Goal: Book appointment/travel/reservation

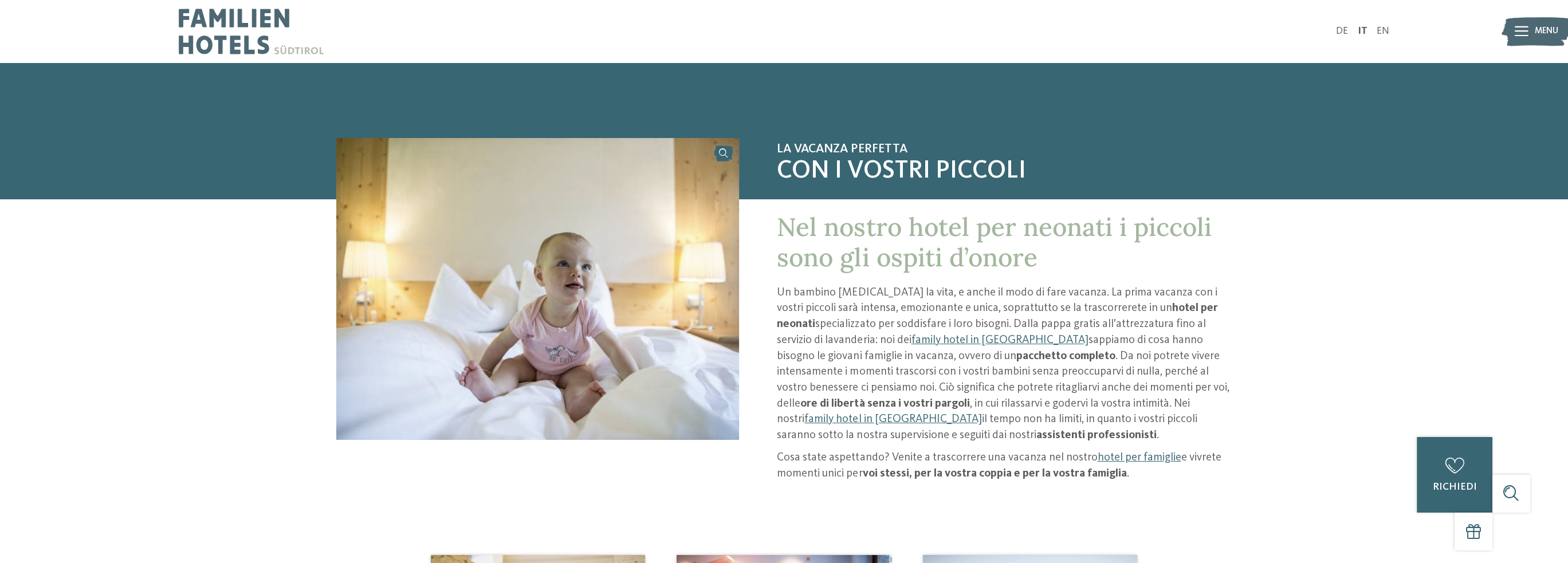
click at [1535, 36] on span "Menu" at bounding box center [1546, 31] width 23 height 13
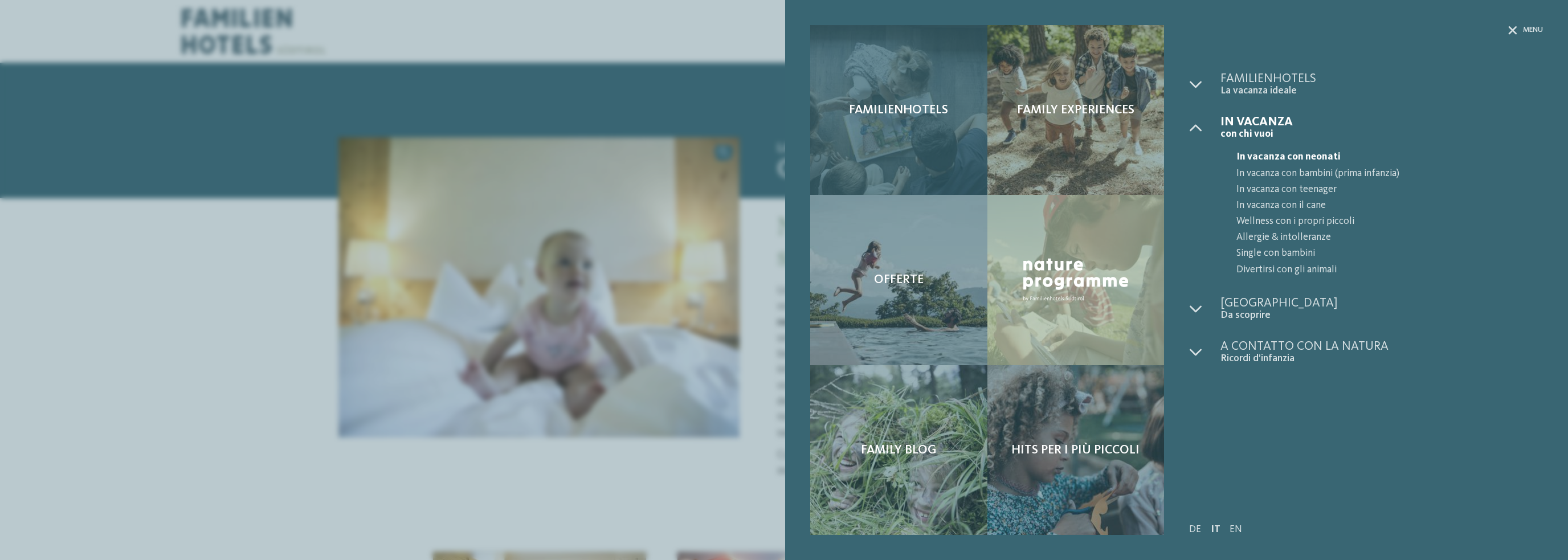
click at [917, 125] on div "Familienhotels" at bounding box center [898, 109] width 177 height 170
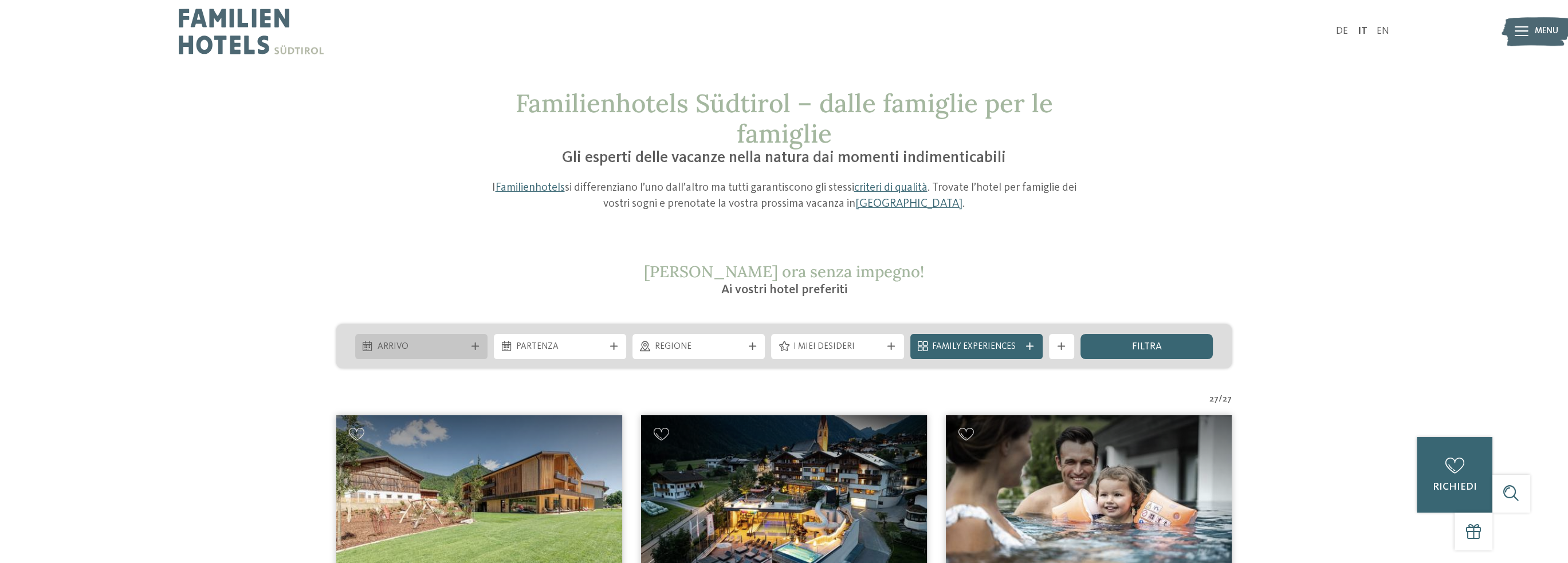
click at [459, 335] on div "Arrivo" at bounding box center [422, 346] width 132 height 25
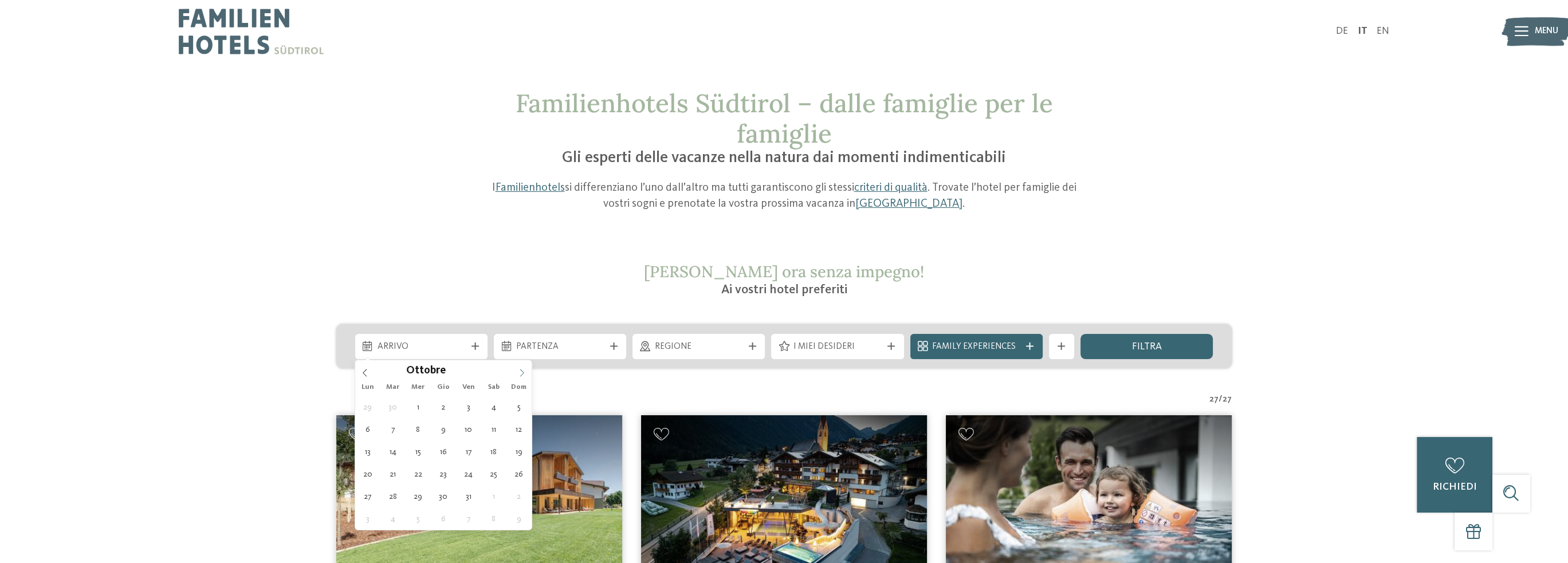
click at [520, 372] on icon at bounding box center [521, 372] width 8 height 8
type div "03.10.2025"
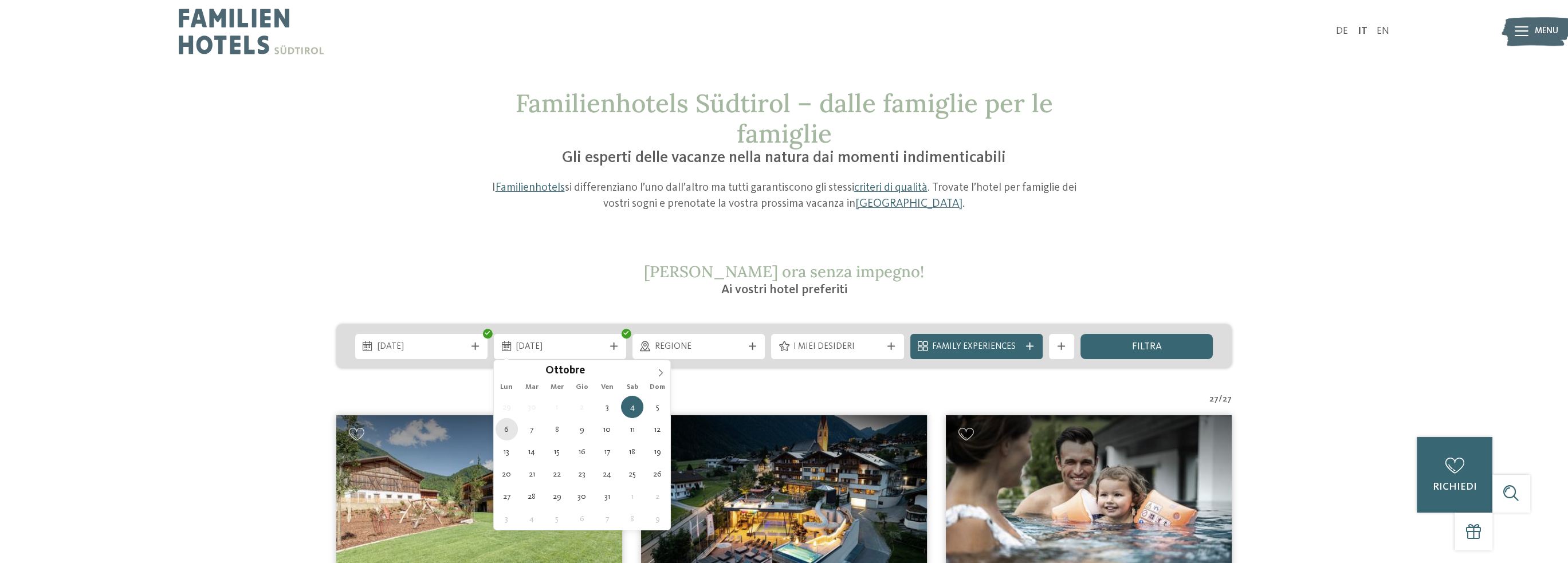
type div "06.10.2025"
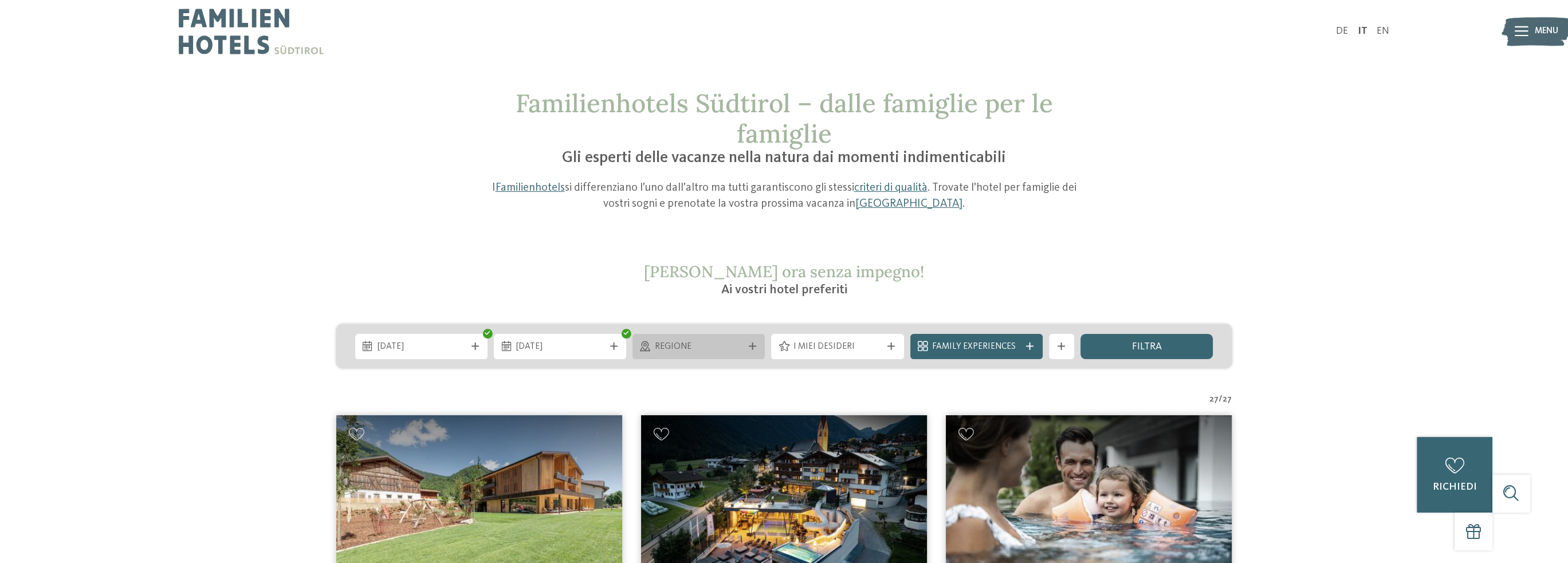
click at [703, 342] on span "Regione" at bounding box center [699, 347] width 88 height 13
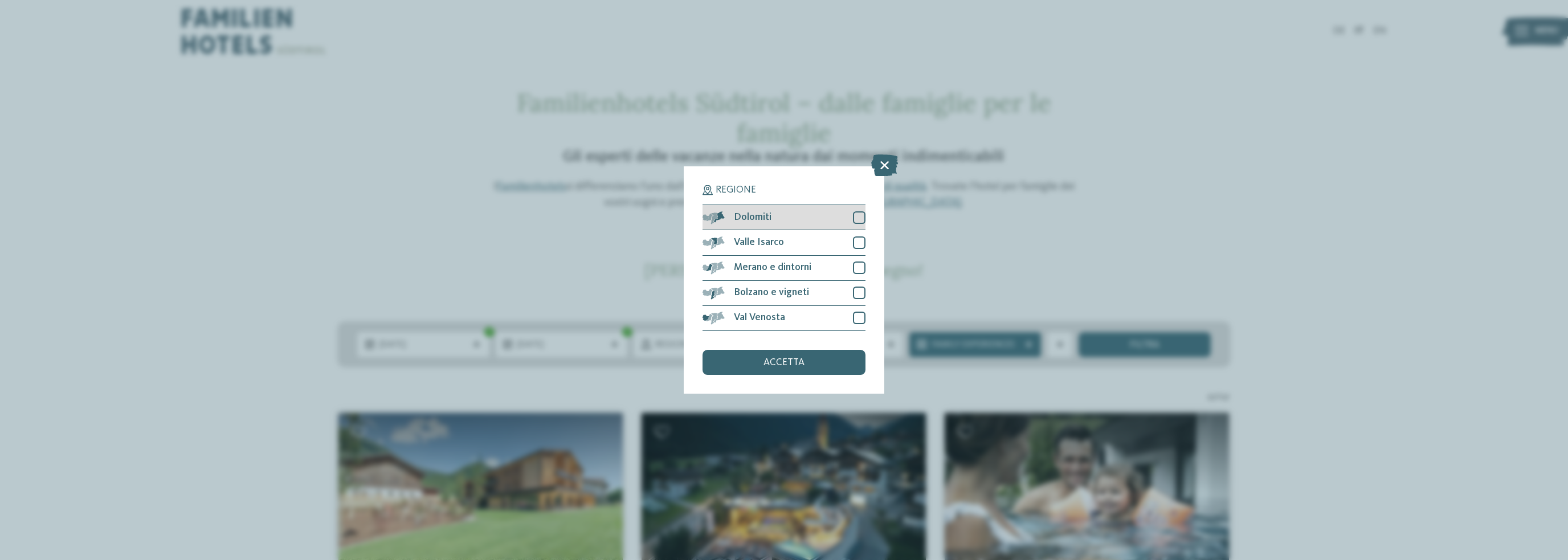
click at [817, 225] on div "Dolomiti" at bounding box center [784, 217] width 163 height 25
click at [792, 357] on div "accetta" at bounding box center [784, 362] width 163 height 25
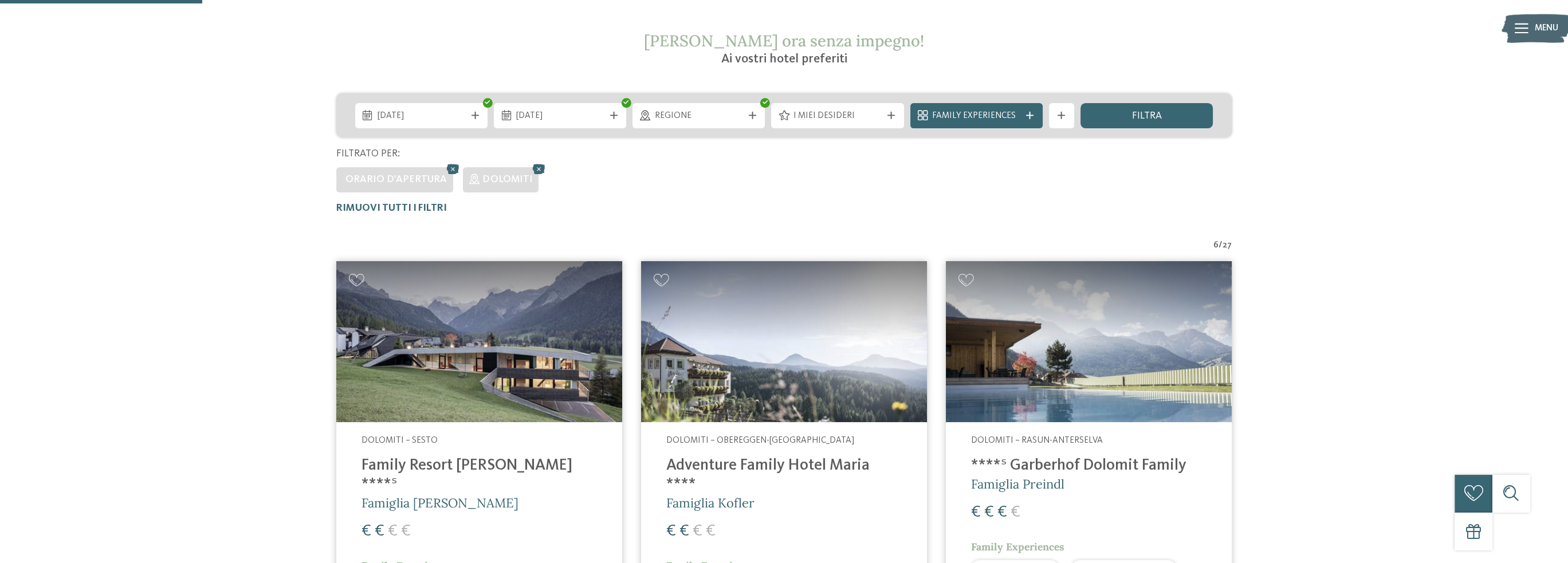
scroll to position [190, 0]
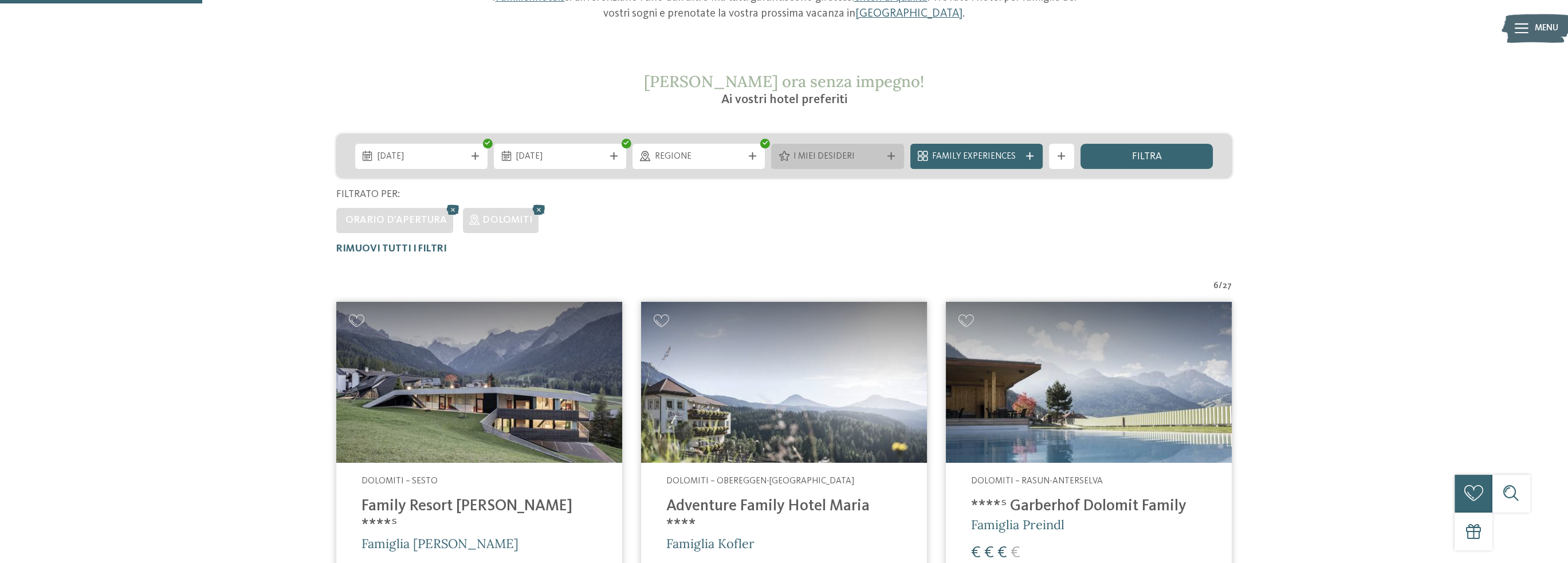
click at [848, 150] on span "I miei desideri" at bounding box center [837, 156] width 88 height 13
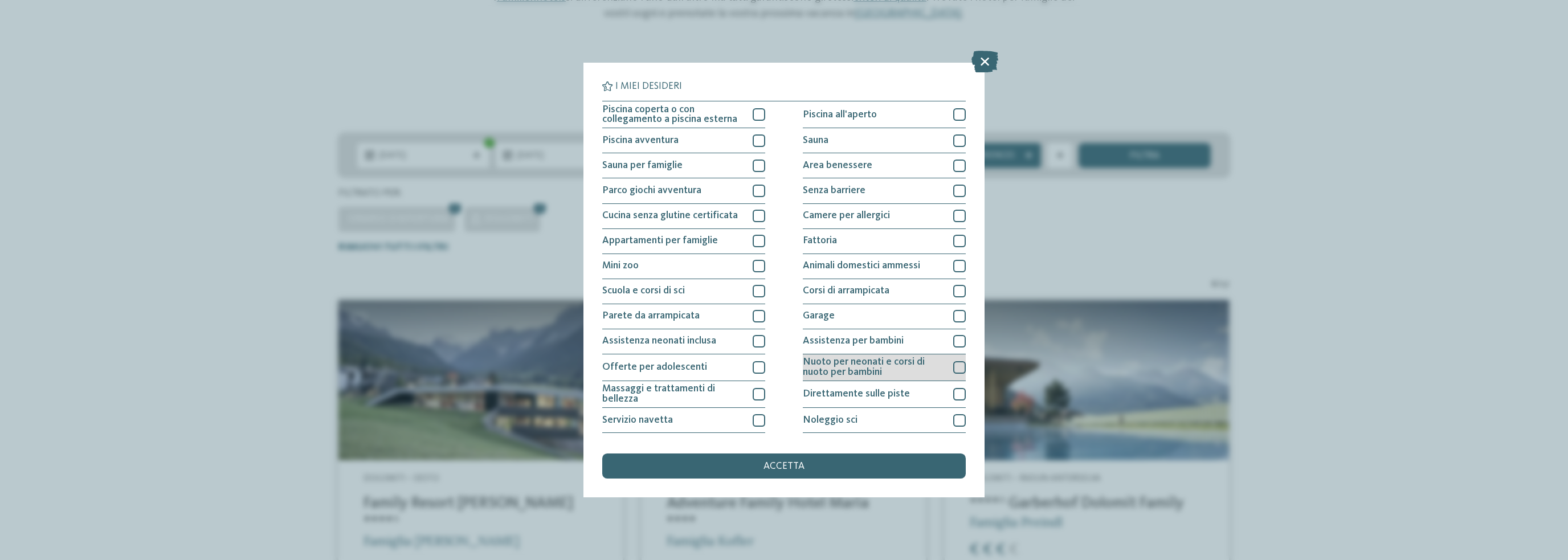
click at [953, 367] on div at bounding box center [959, 367] width 13 height 13
click at [867, 458] on div "accetta" at bounding box center [784, 465] width 364 height 25
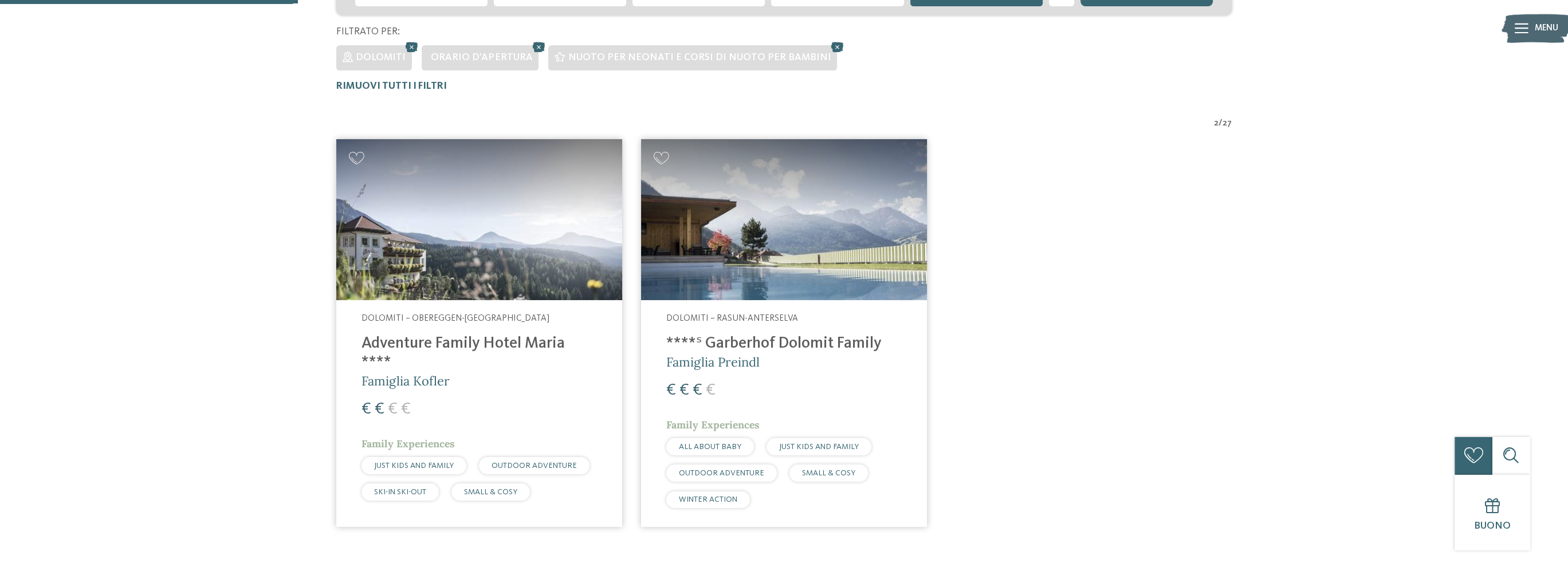
scroll to position [419, 0]
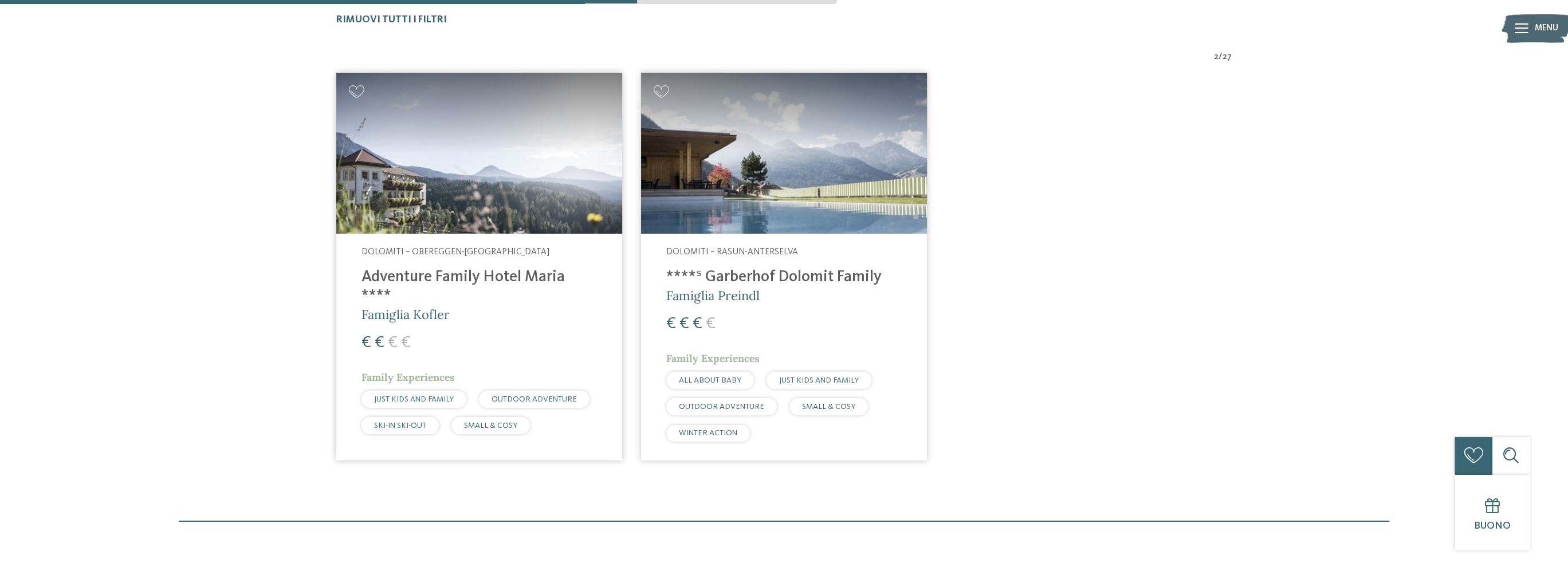
click at [516, 306] on h5 "Famiglia Kofler" at bounding box center [479, 314] width 235 height 18
click at [762, 272] on h4 "****ˢ Garberhof Dolomit Family" at bounding box center [784, 277] width 235 height 19
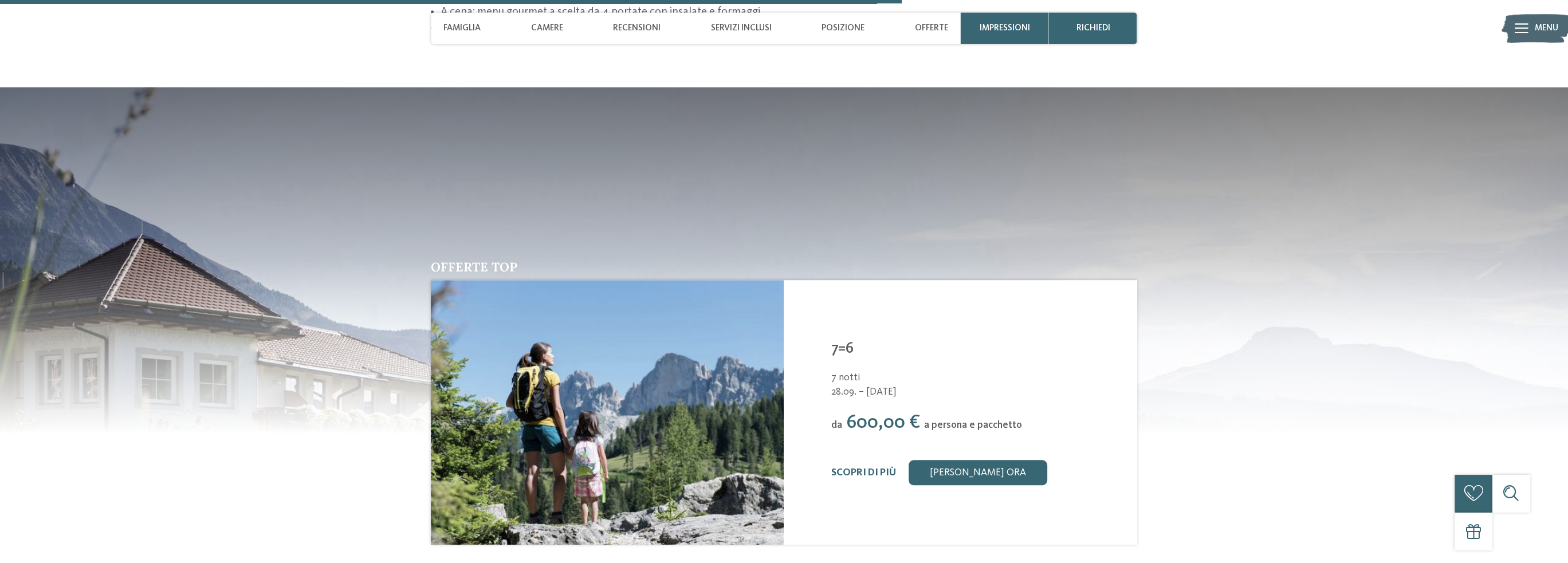
scroll to position [1889, 0]
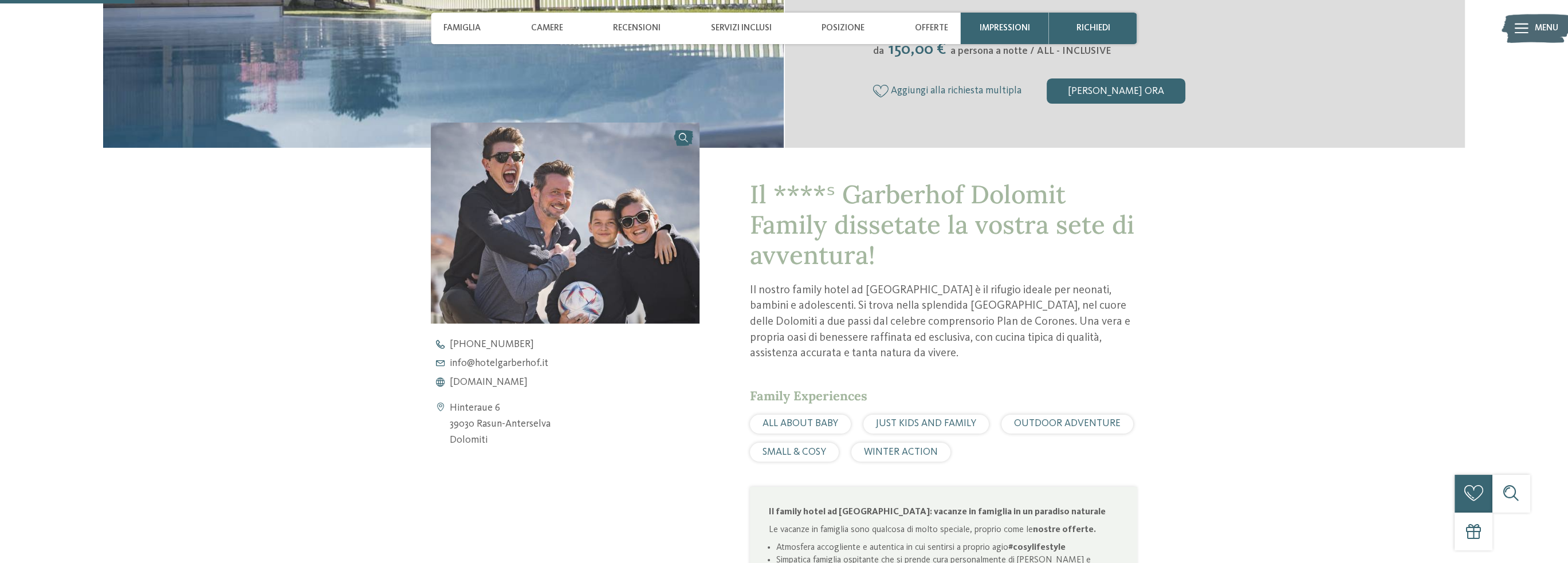
scroll to position [401, 0]
